Goal: Task Accomplishment & Management: Complete application form

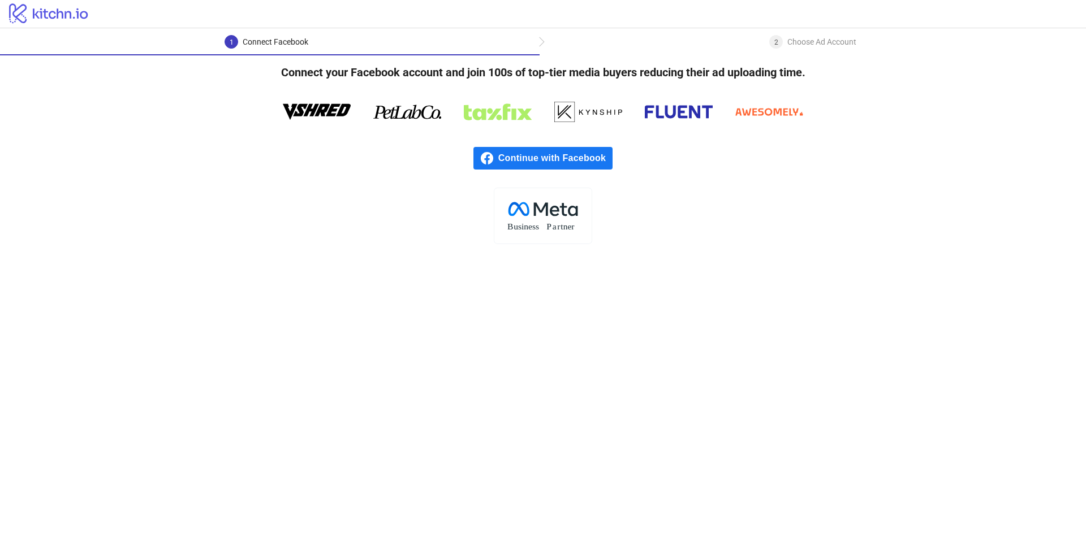
click at [790, 41] on div "Choose Ad Account" at bounding box center [821, 42] width 69 height 14
click at [519, 160] on span "Continue with Facebook" at bounding box center [555, 158] width 114 height 23
